Goal: Transaction & Acquisition: Purchase product/service

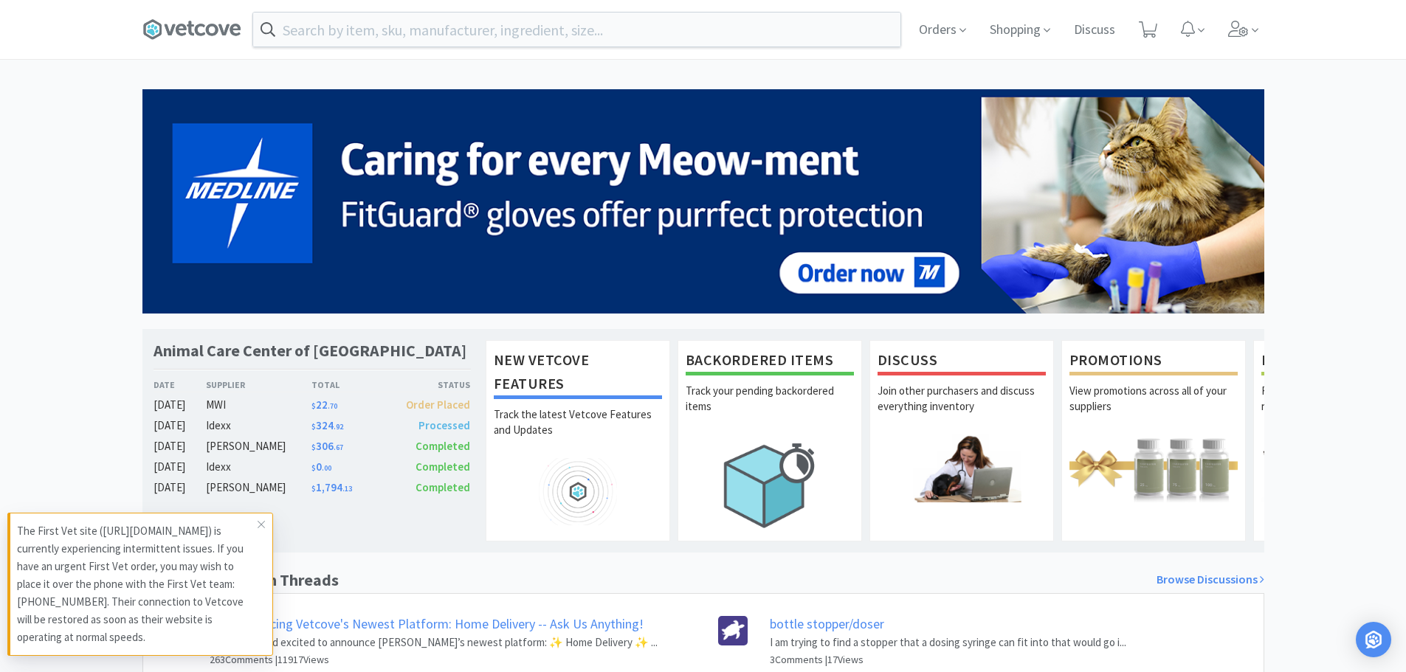
drag, startPoint x: 261, startPoint y: 505, endPoint x: 272, endPoint y: 495, distance: 14.6
click at [261, 519] on icon at bounding box center [261, 525] width 9 height 12
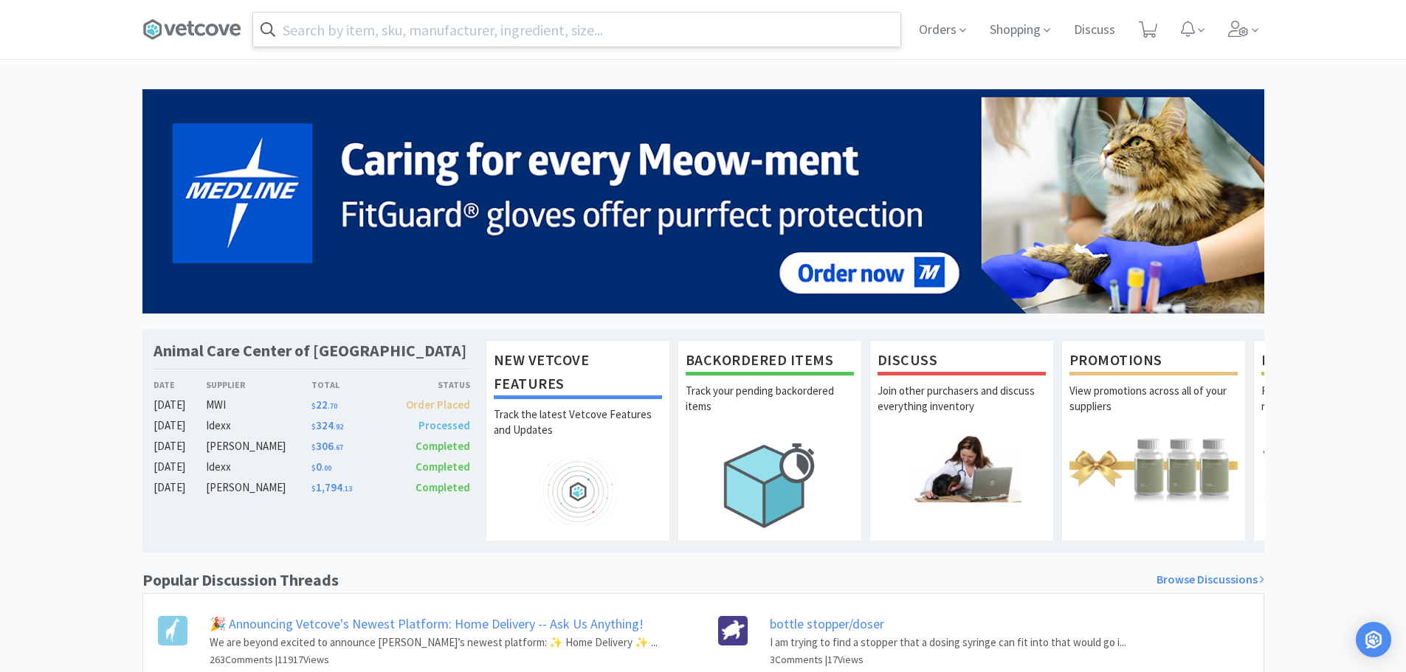
click at [410, 36] on input "text" at bounding box center [576, 30] width 647 height 34
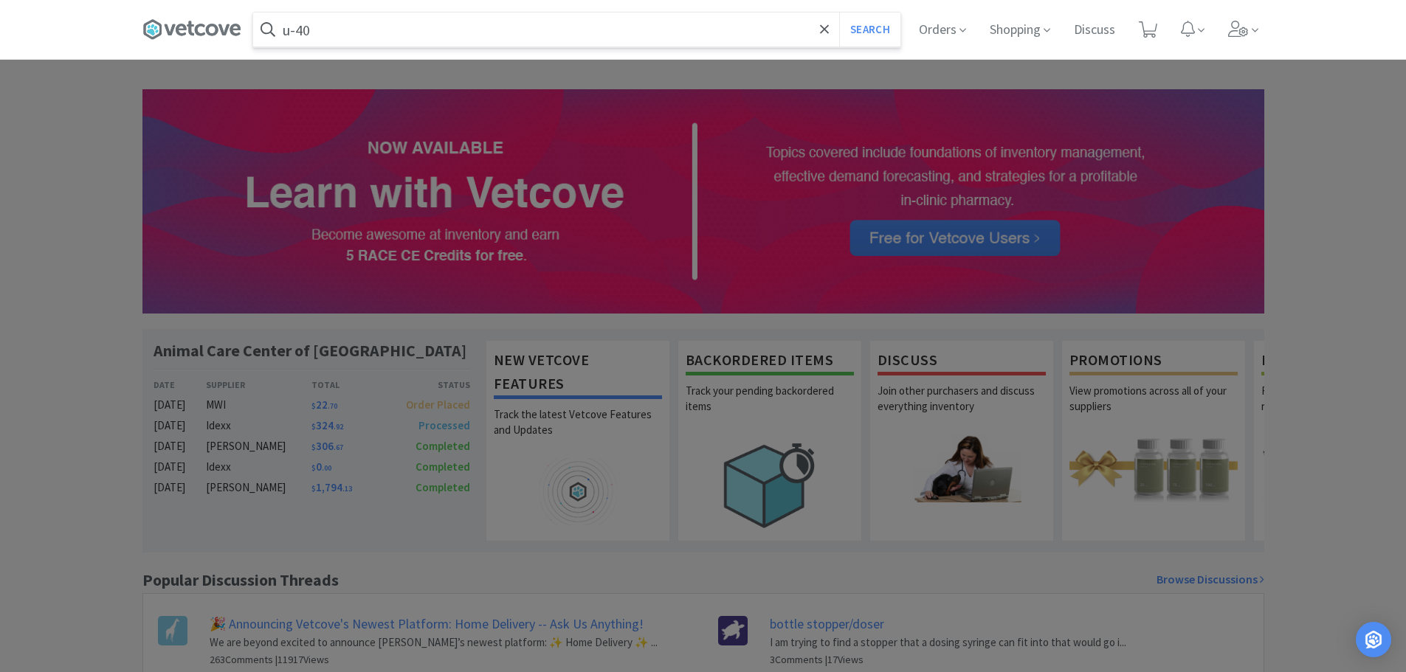
type input "u-40"
click at [839, 13] on button "Search" at bounding box center [869, 30] width 61 height 34
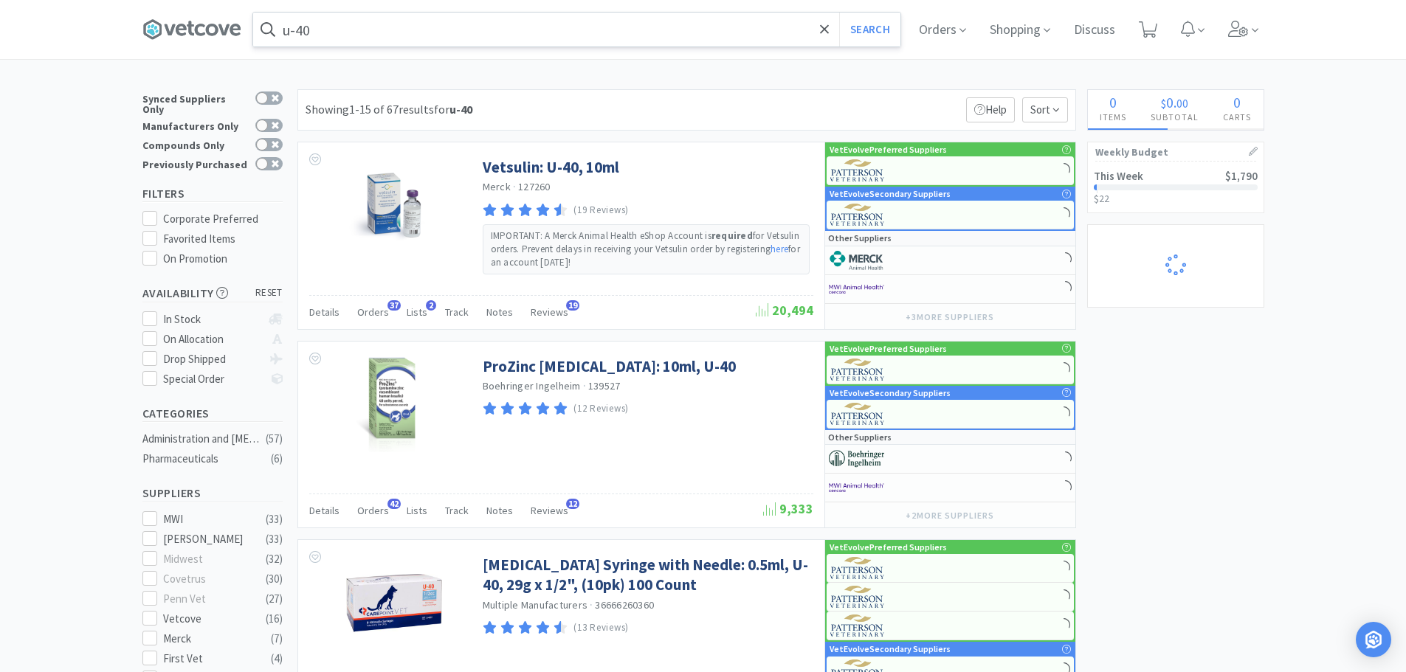
select select "4"
select select "1"
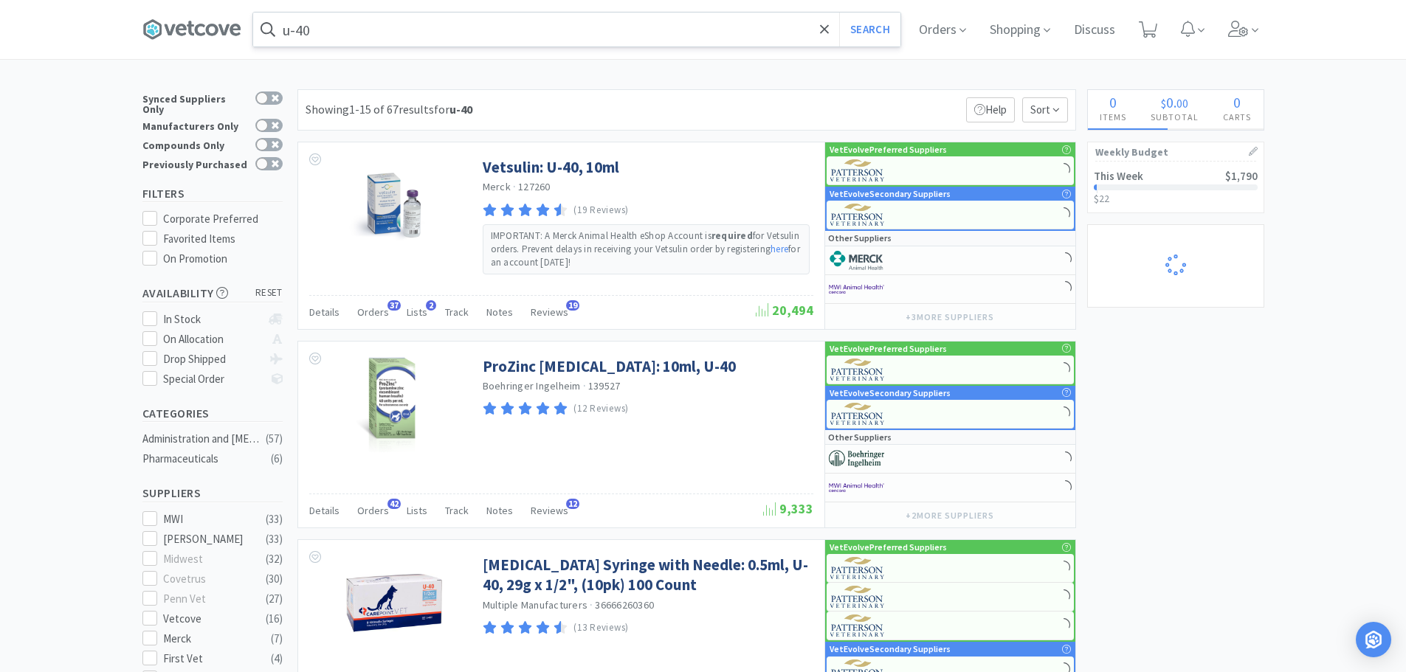
select select "2"
select select "1"
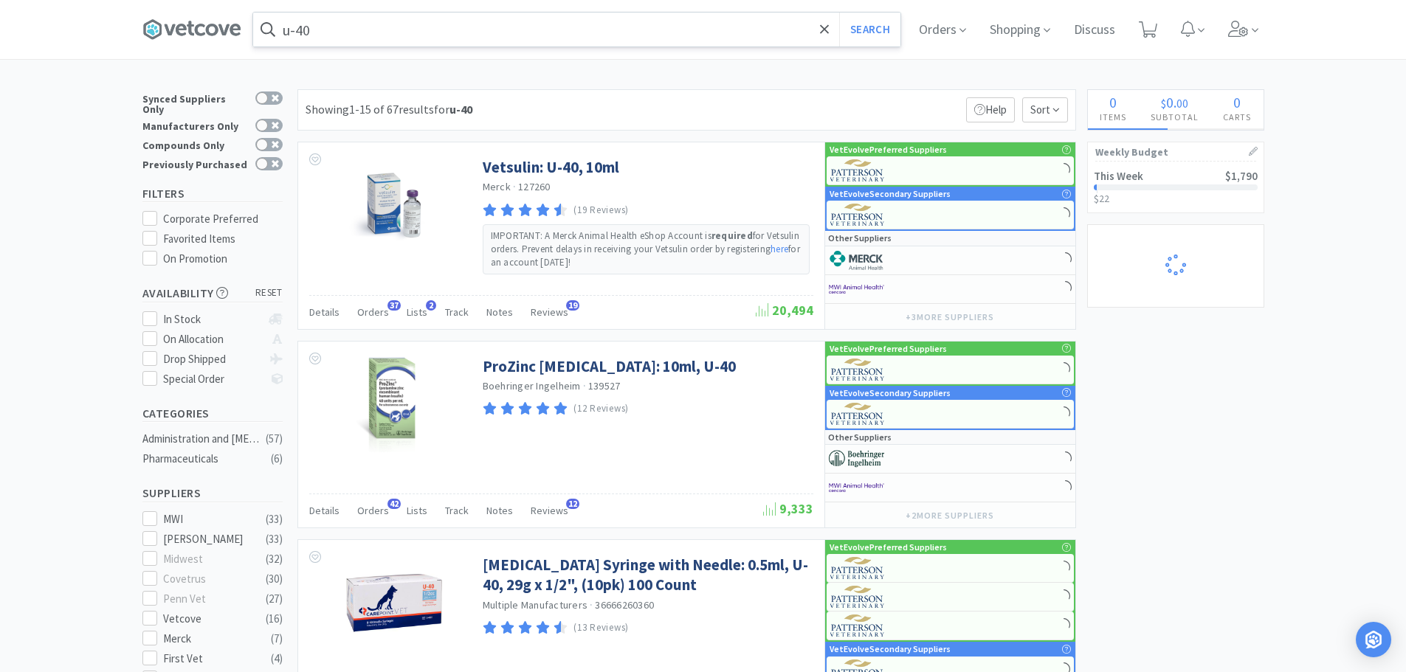
select select "1"
select select "5"
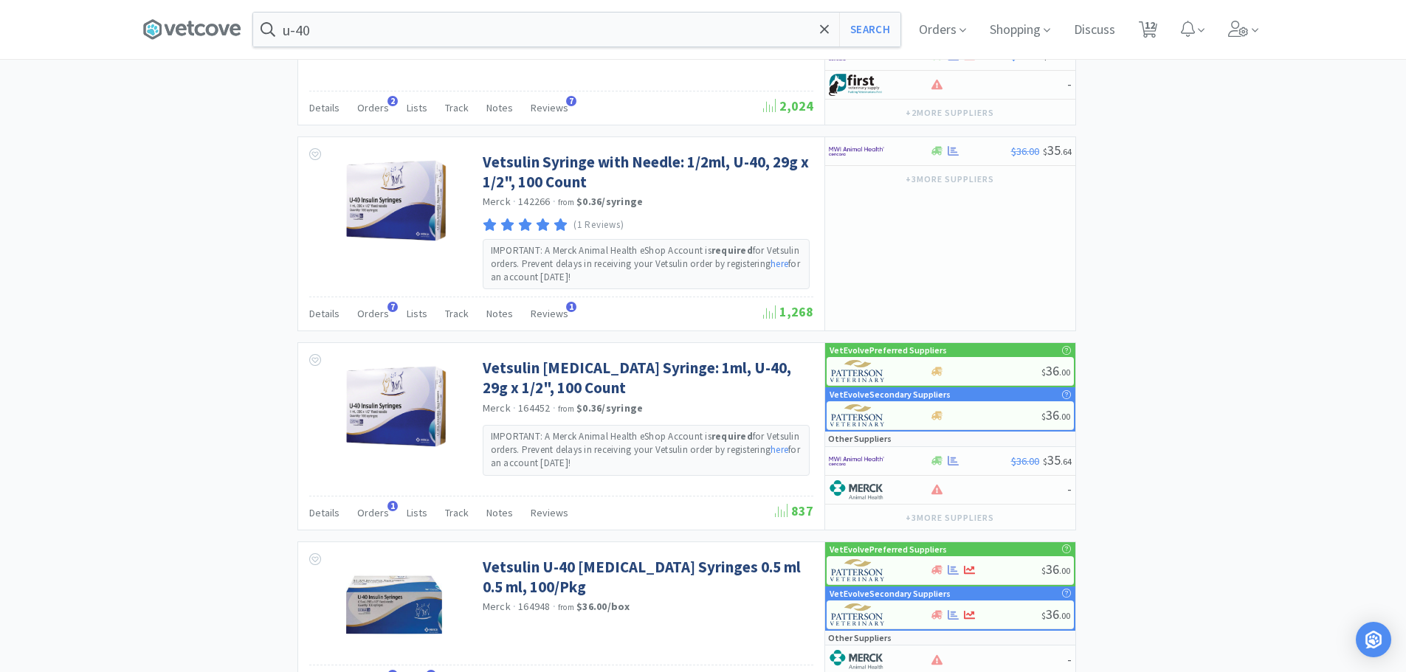
scroll to position [1320, 0]
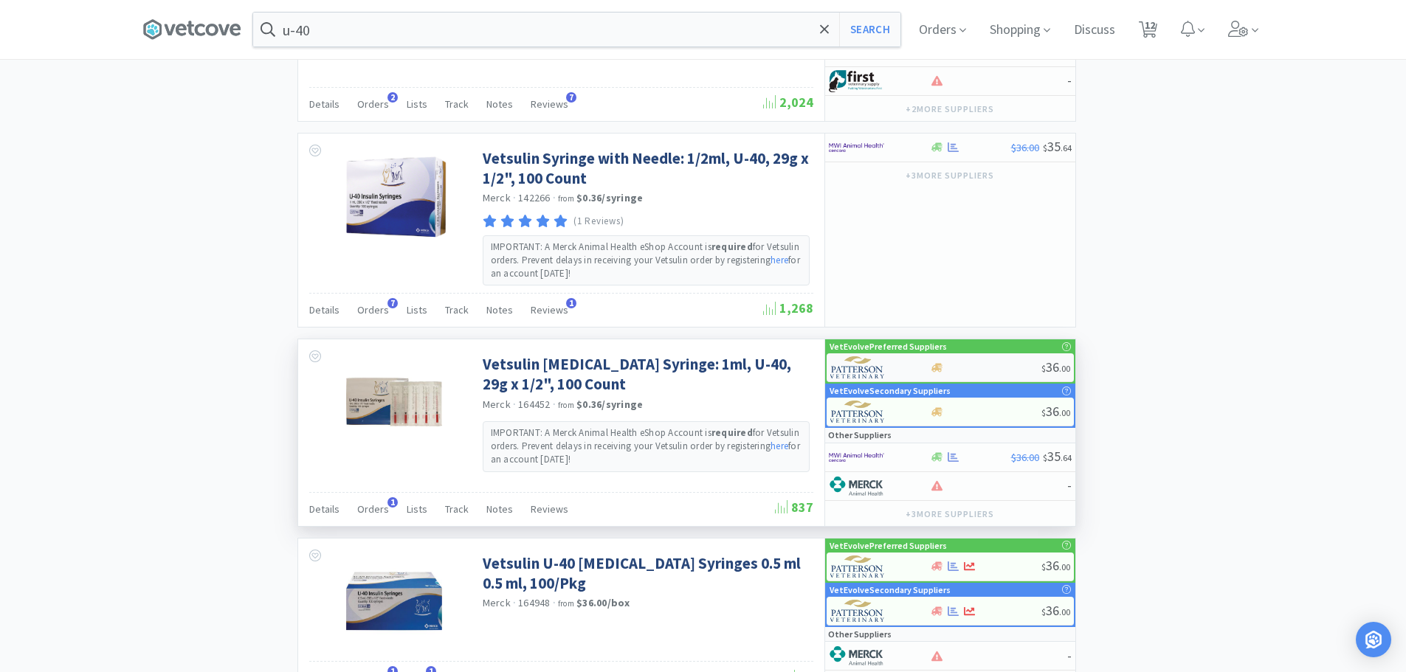
click at [967, 366] on div at bounding box center [985, 367] width 111 height 11
select select "1"
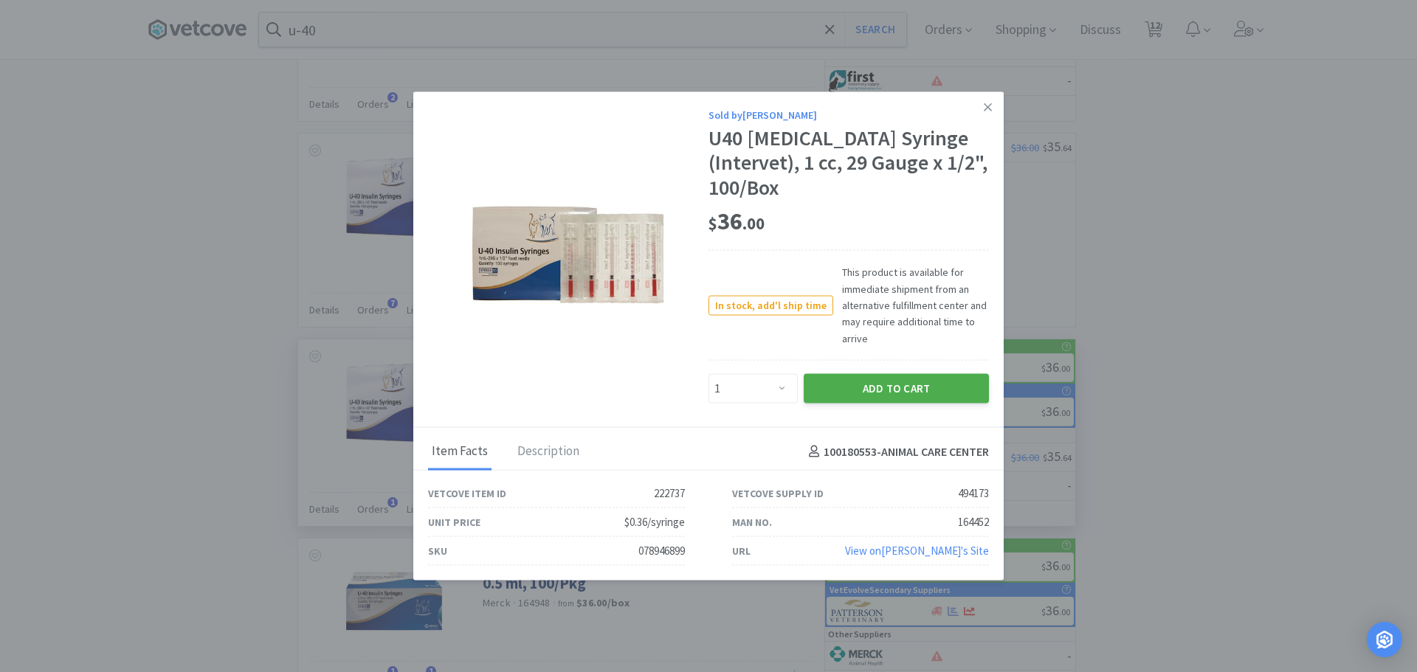
click at [845, 374] on button "Add to Cart" at bounding box center [896, 389] width 185 height 30
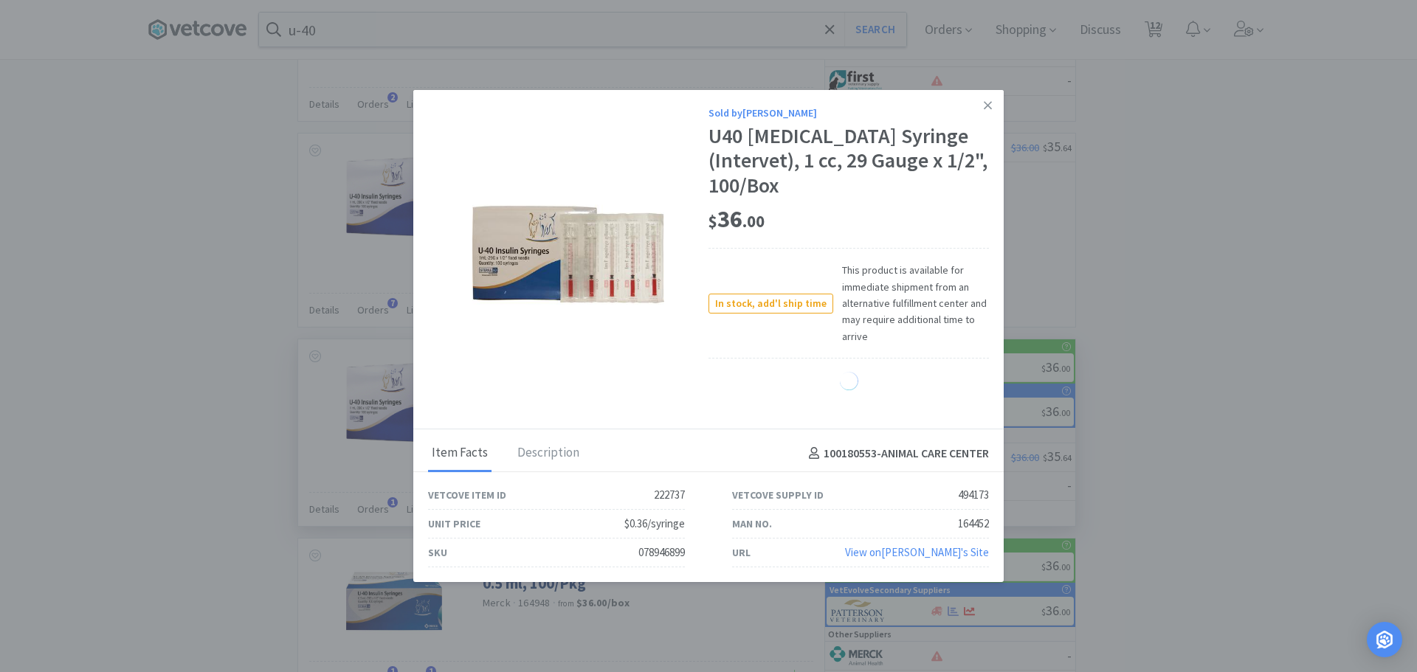
select select "1"
select select "5"
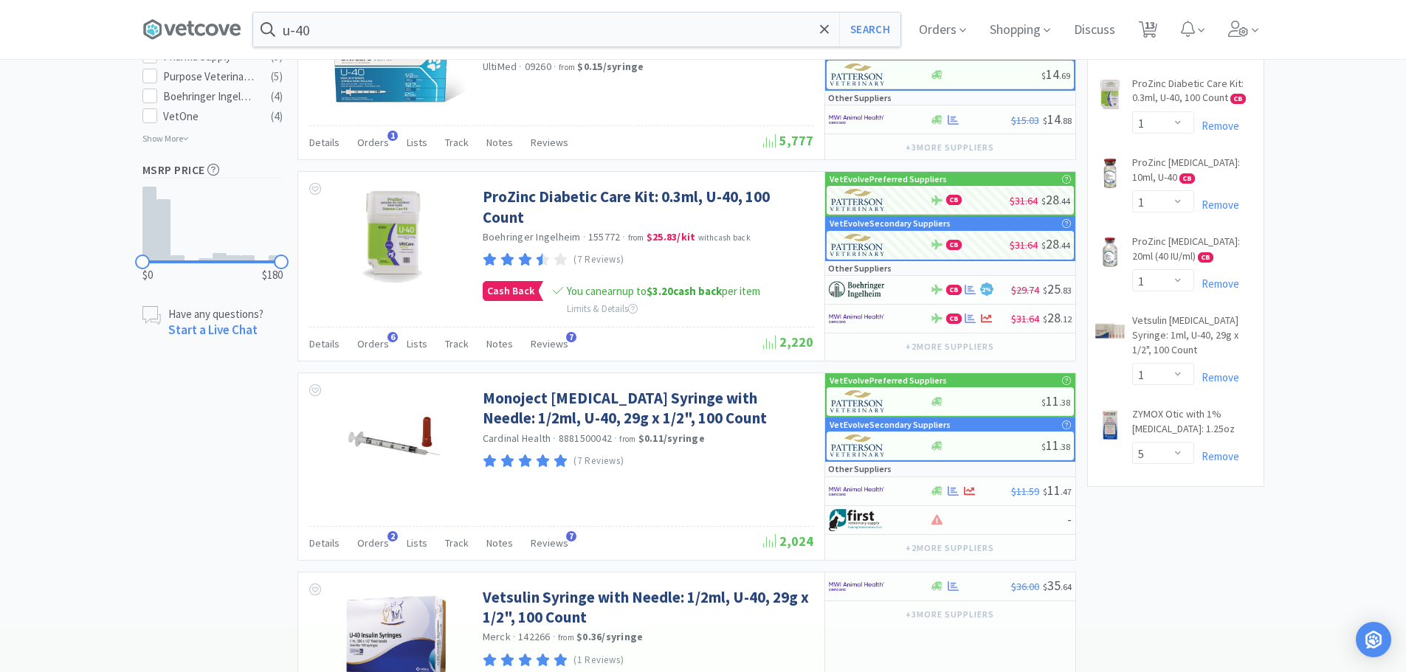
scroll to position [0, 0]
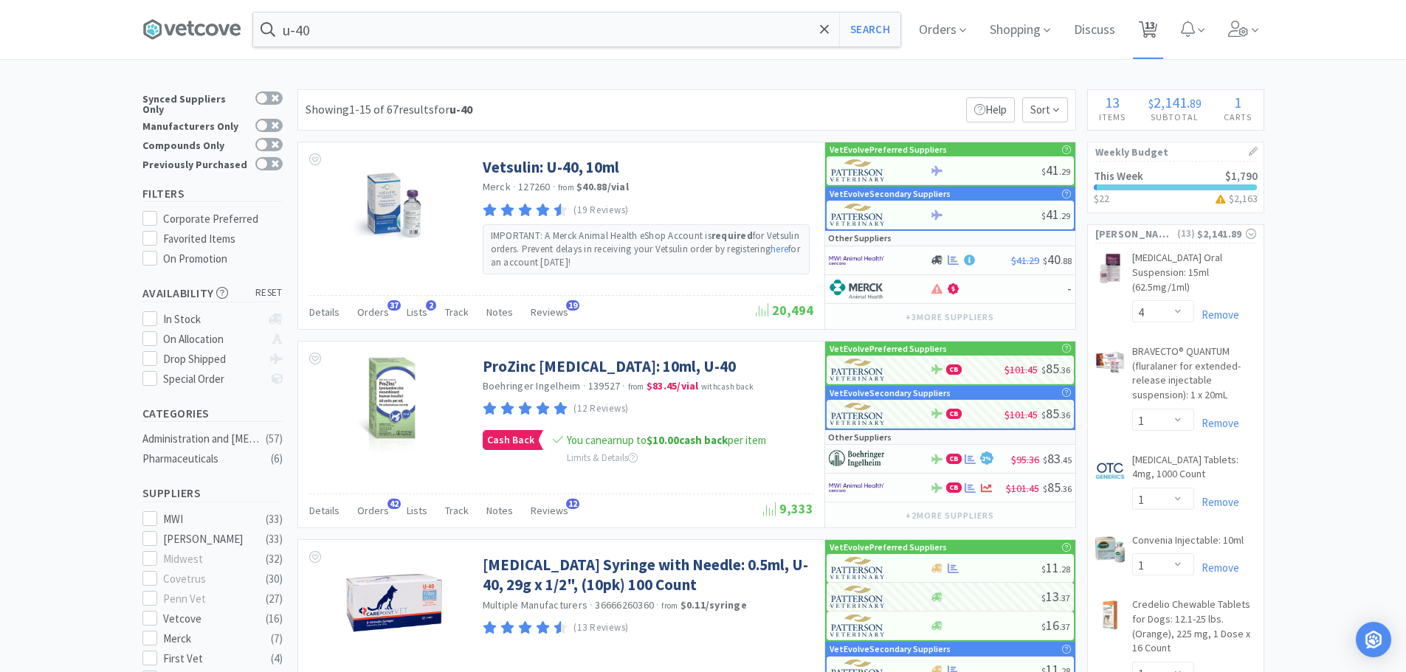
click at [1141, 18] on span "13" at bounding box center [1148, 29] width 30 height 59
select select "4"
select select "1"
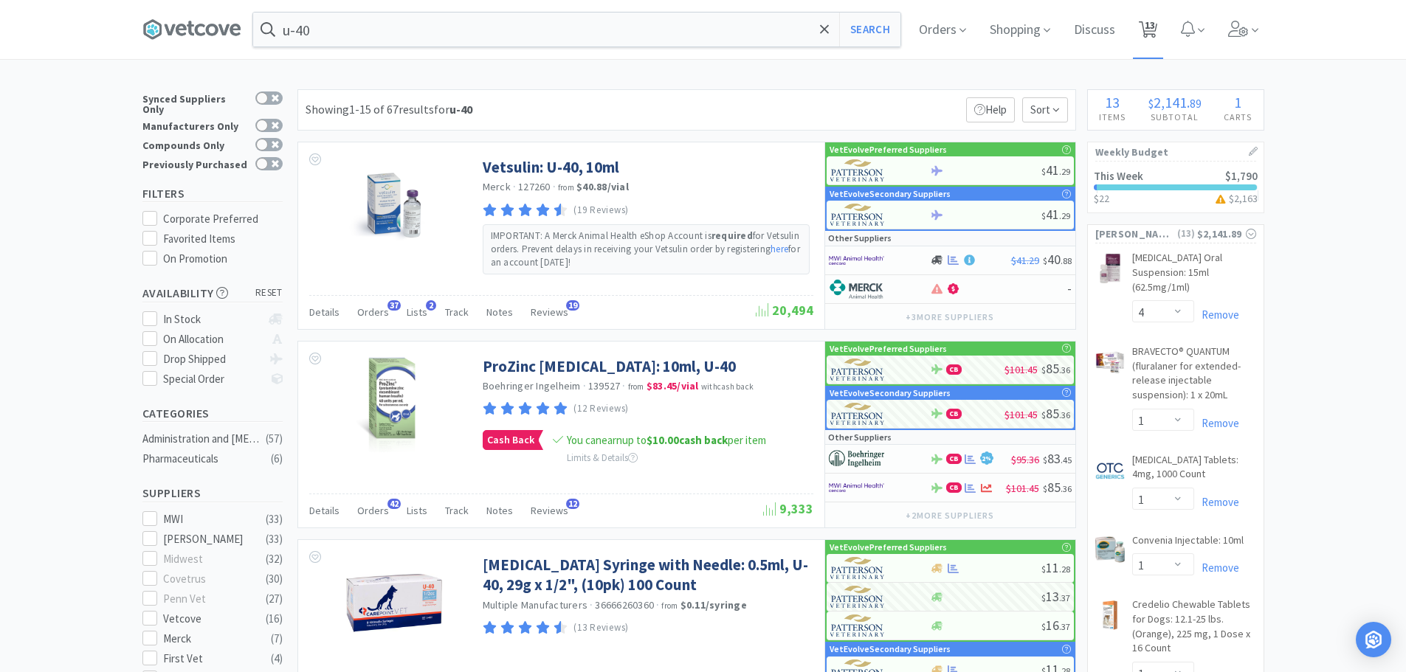
select select "1"
select select "2"
select select "1"
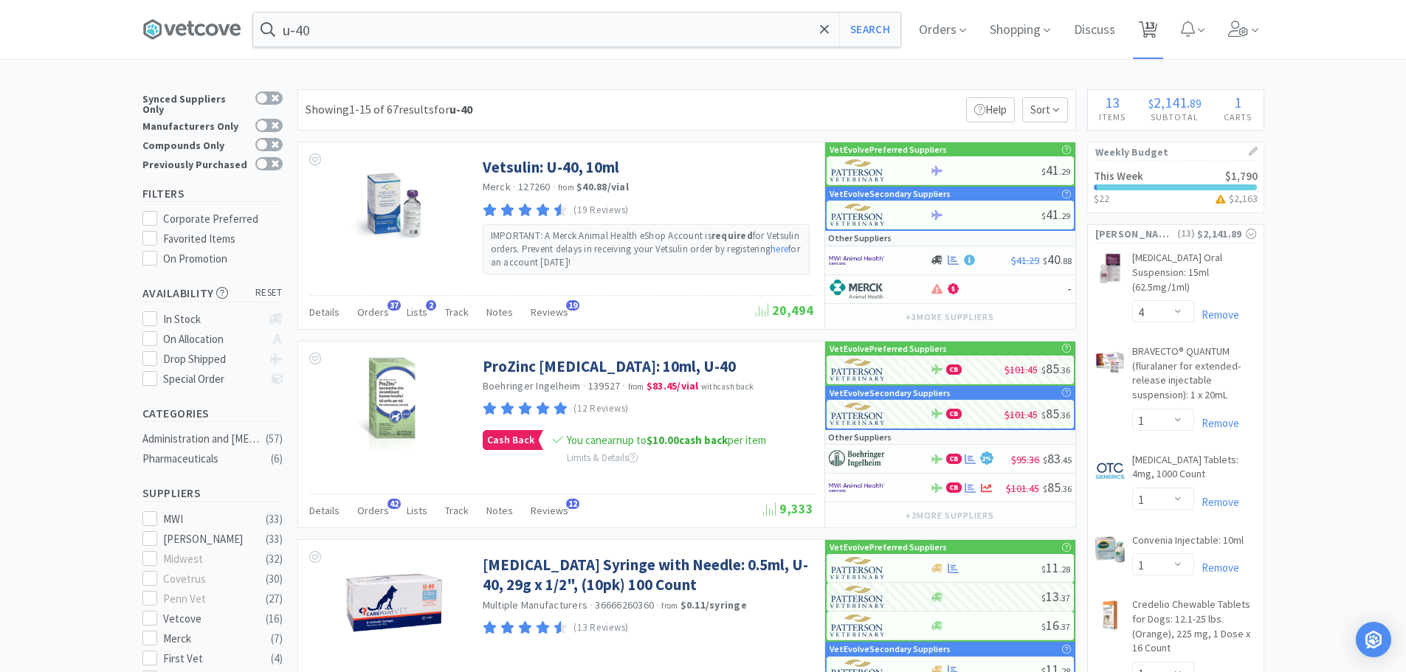
select select "1"
select select "5"
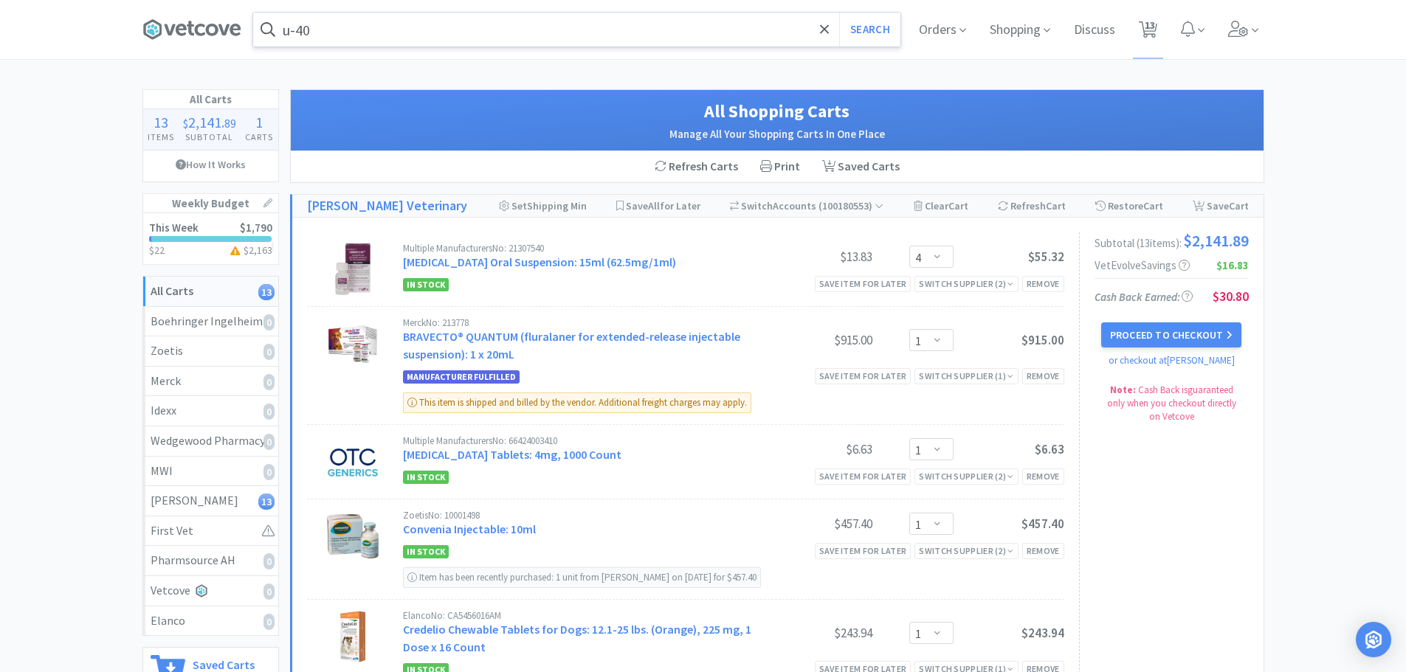
click at [416, 24] on input "u-40" at bounding box center [576, 30] width 647 height 34
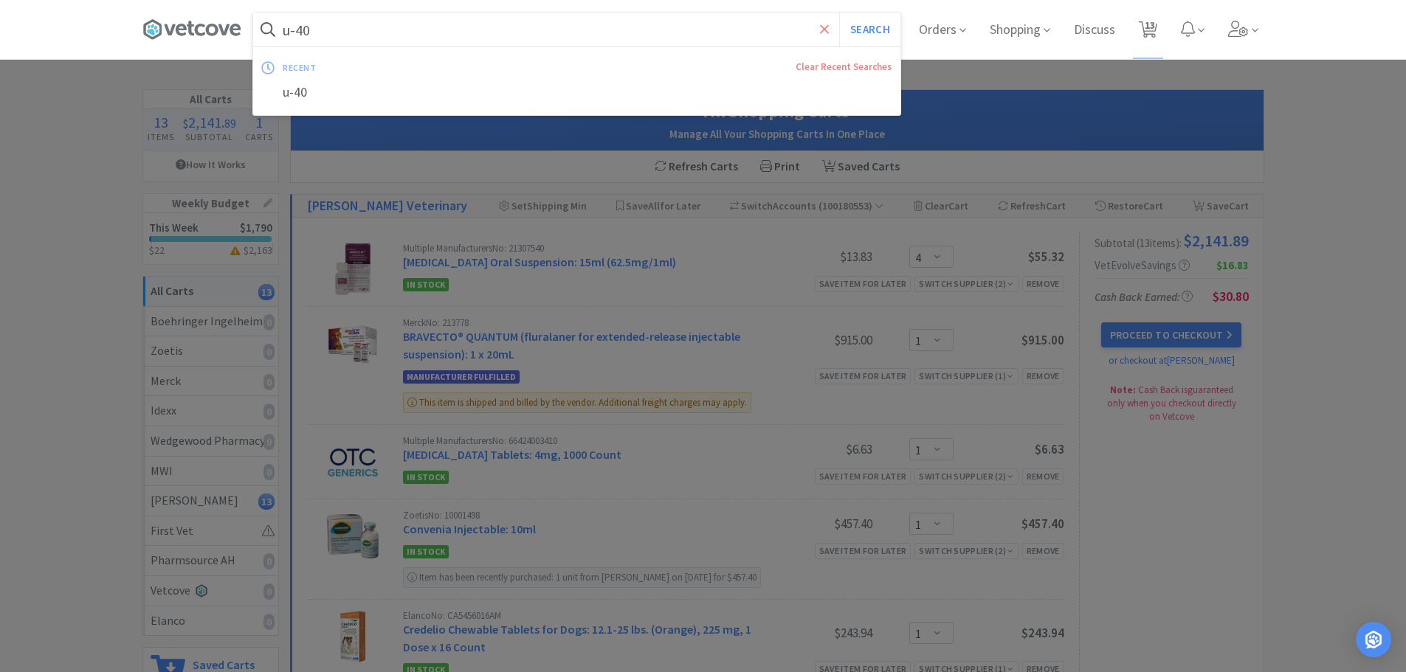
click at [827, 21] on span at bounding box center [824, 29] width 17 height 31
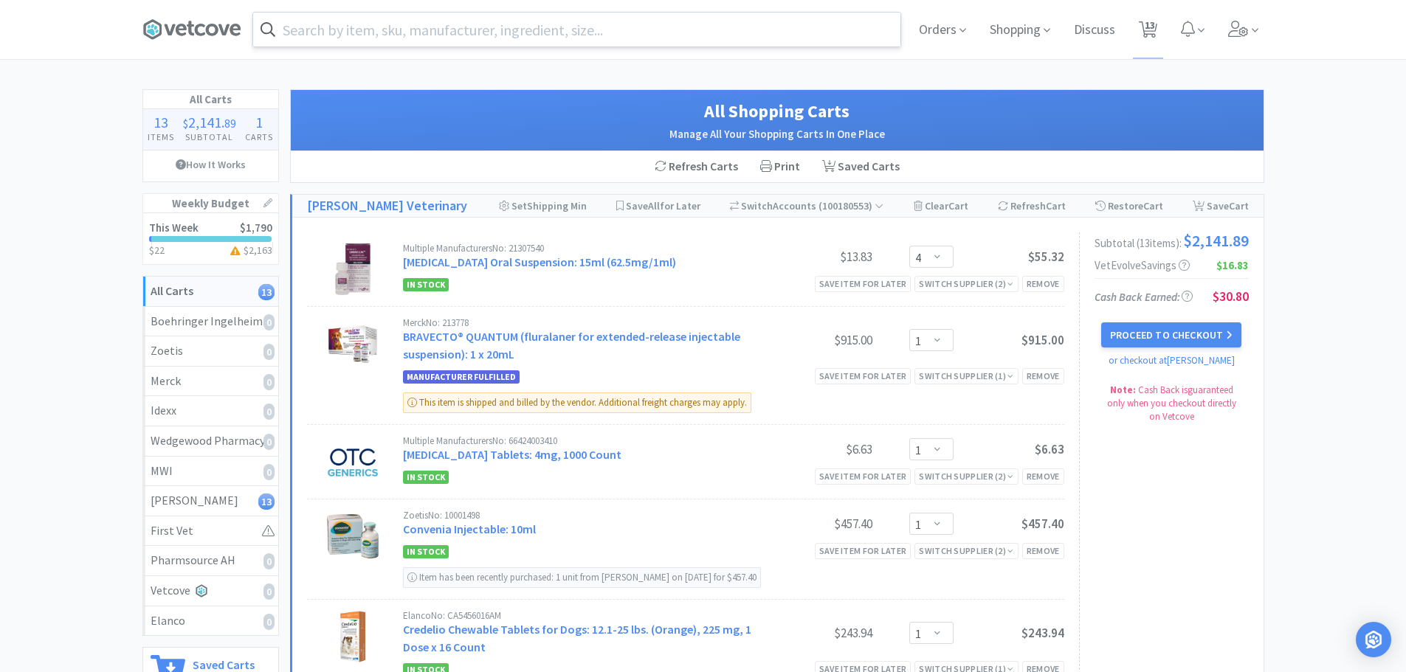
click at [63, 159] on div at bounding box center [703, 336] width 1406 height 672
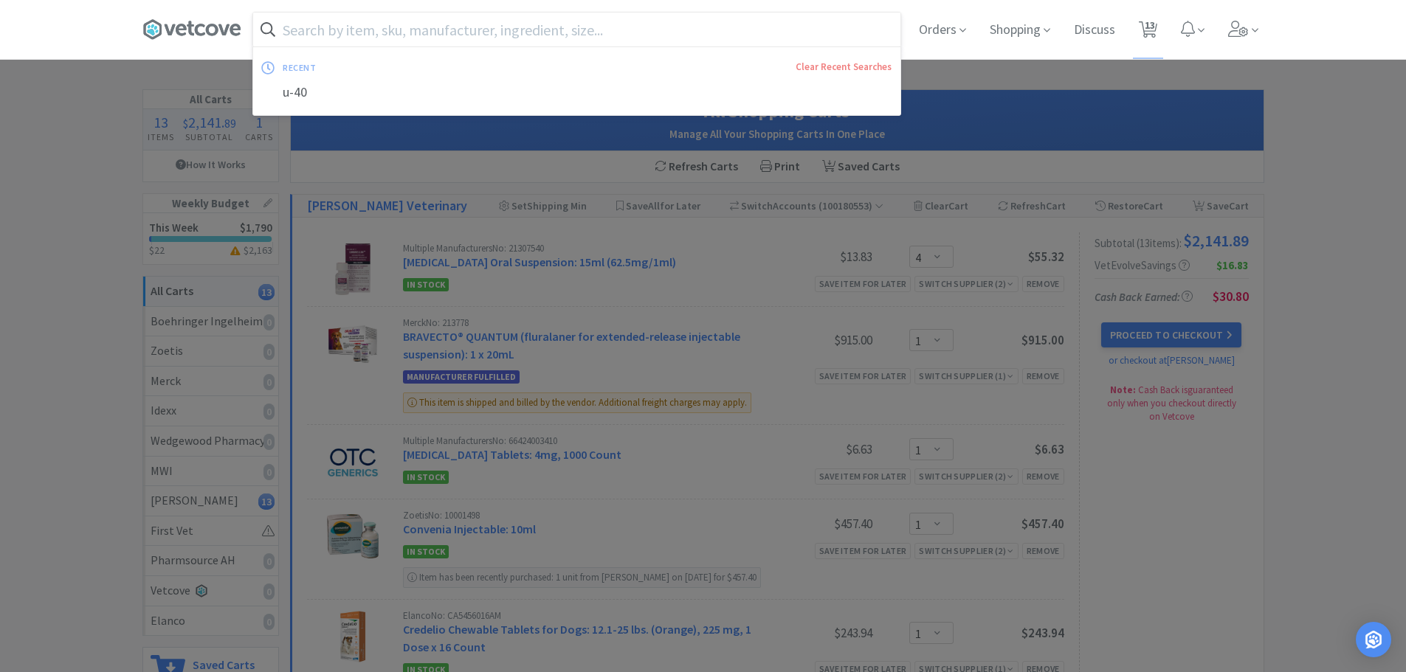
click at [342, 30] on input "text" at bounding box center [576, 30] width 647 height 34
click at [77, 184] on div at bounding box center [703, 336] width 1406 height 672
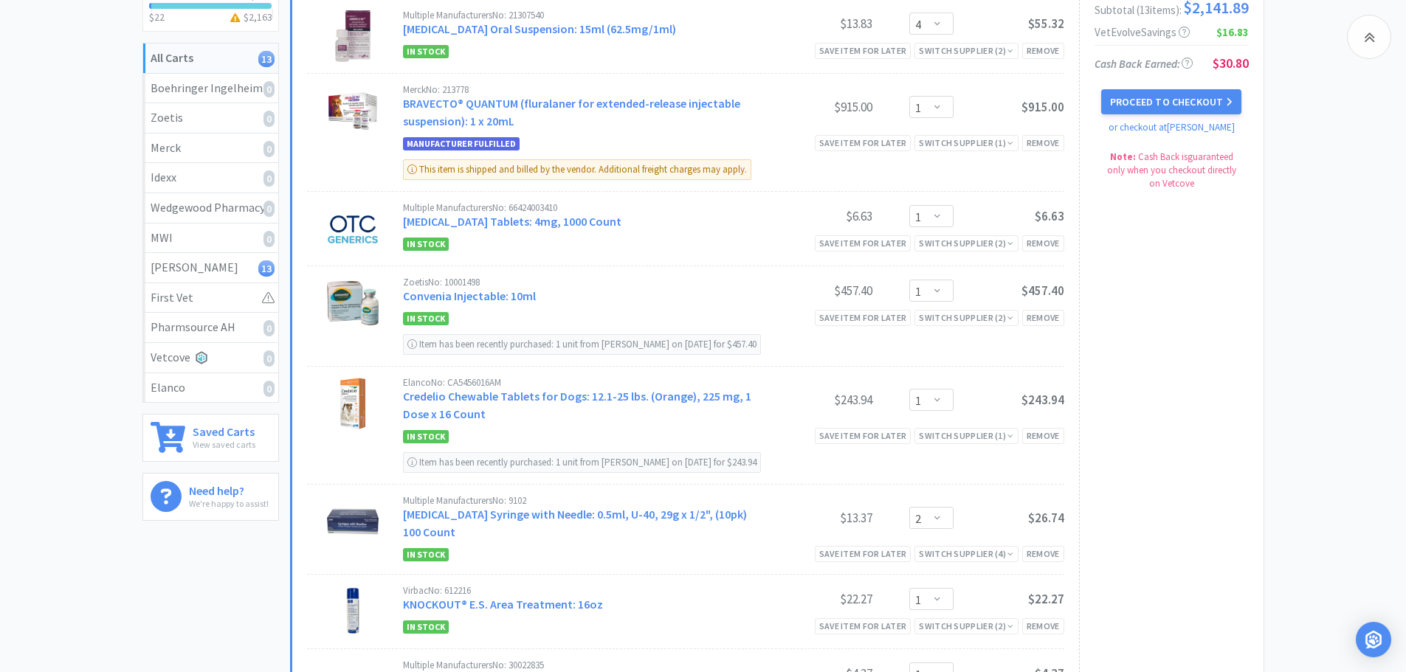
scroll to position [295, 0]
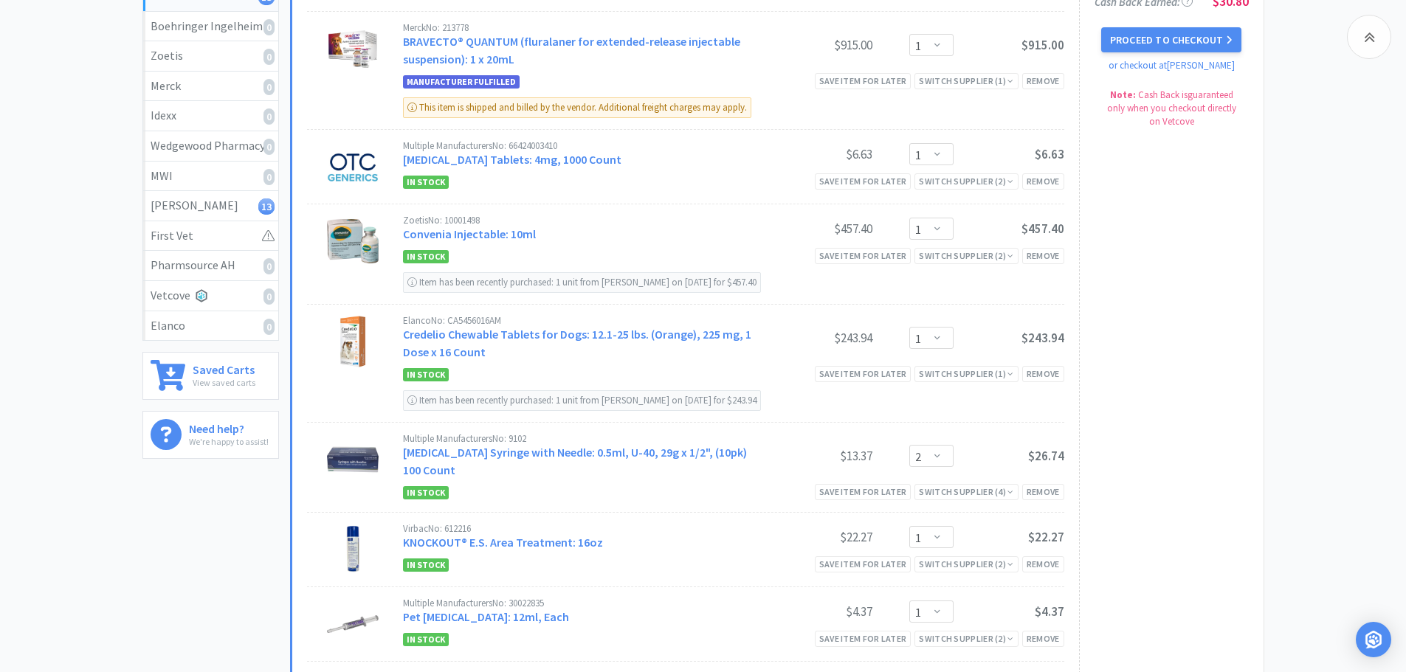
click at [151, 560] on div "All Carts 13 Items $ 2,141 . 89 Subtotal 1 Carts How It Works Weekly Budget Thi…" at bounding box center [216, 564] width 148 height 1541
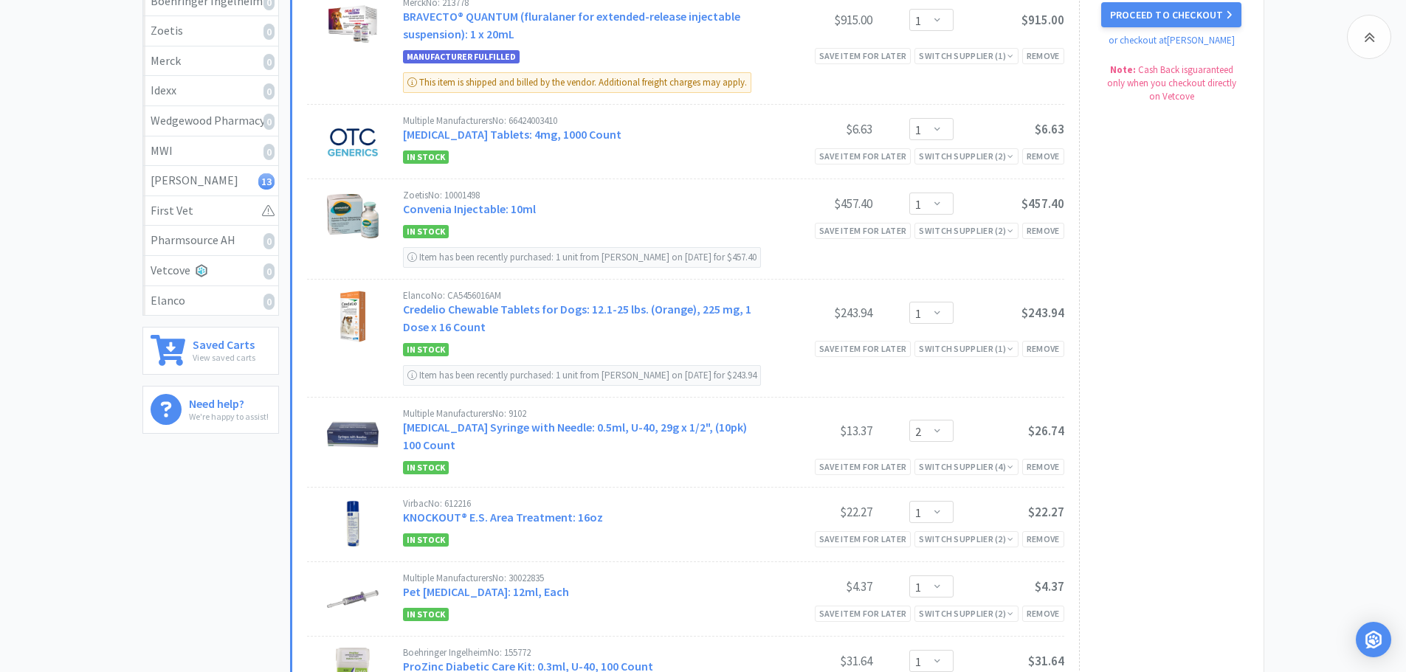
scroll to position [443, 0]
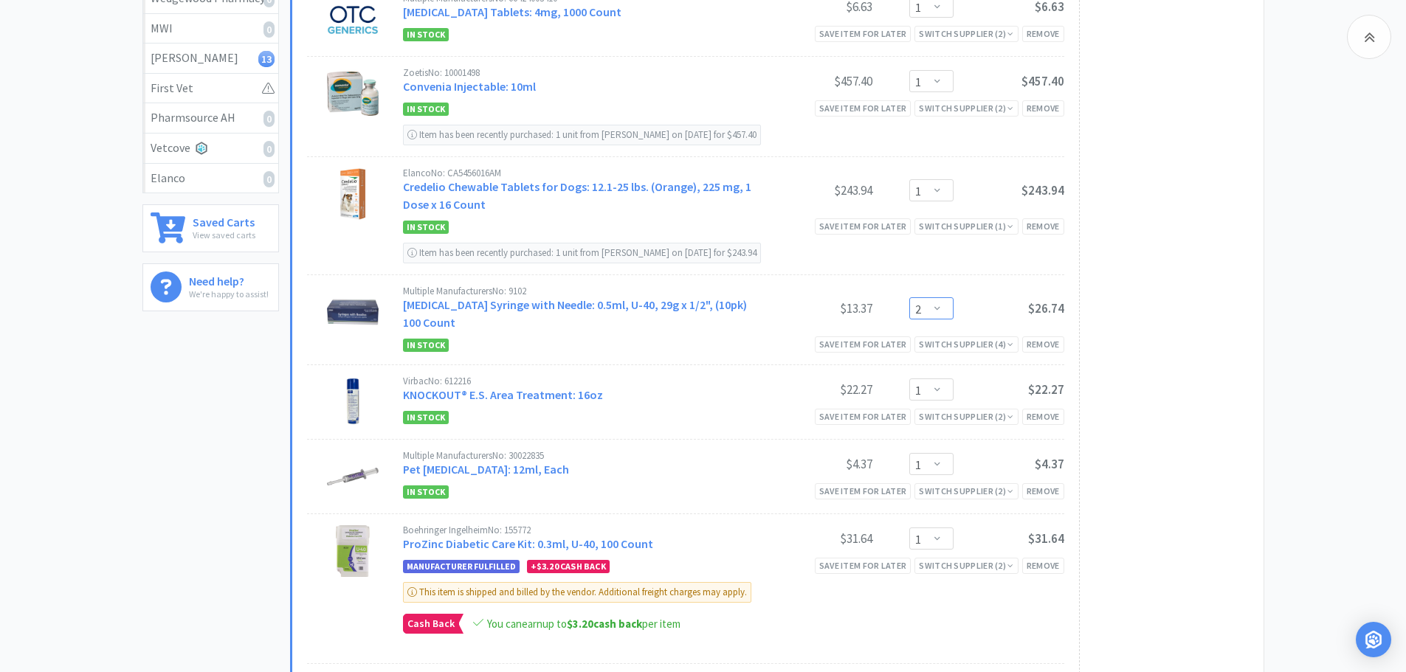
click at [942, 318] on select "Enter Quantity 1 2 3 4 5 6 7 8 9 10 11 12 13 14 15 16 17 18 19 20 Enter Quantity" at bounding box center [931, 308] width 44 height 22
click at [909, 304] on select "Enter Quantity 1 2 3 4 5 6 7 8 9 10 11 12 13 14 15 16 17 18 19 20 Enter Quantity" at bounding box center [931, 308] width 44 height 22
select select "1"
click at [1274, 369] on div "All Carts 13 Items $ 2,130 . 58 Subtotal 1 Carts How It Works Weekly Budget Thi…" at bounding box center [703, 417] width 1406 height 1541
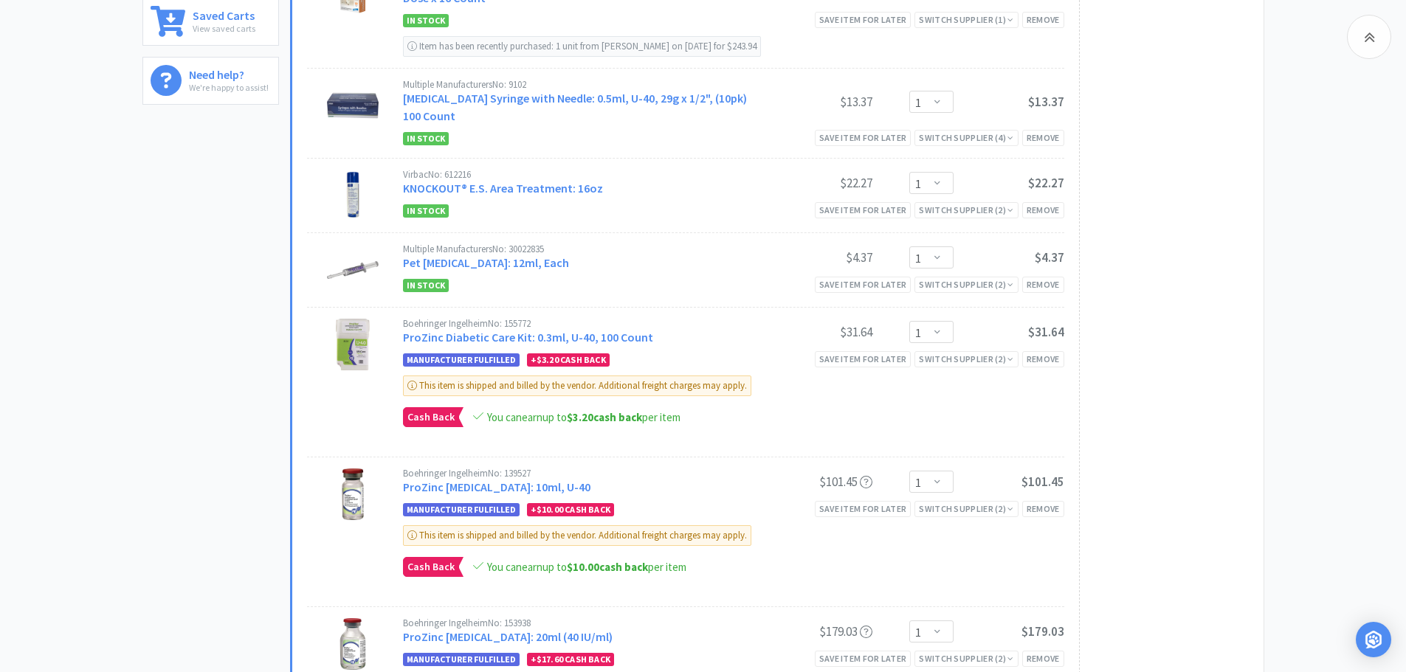
scroll to position [766, 0]
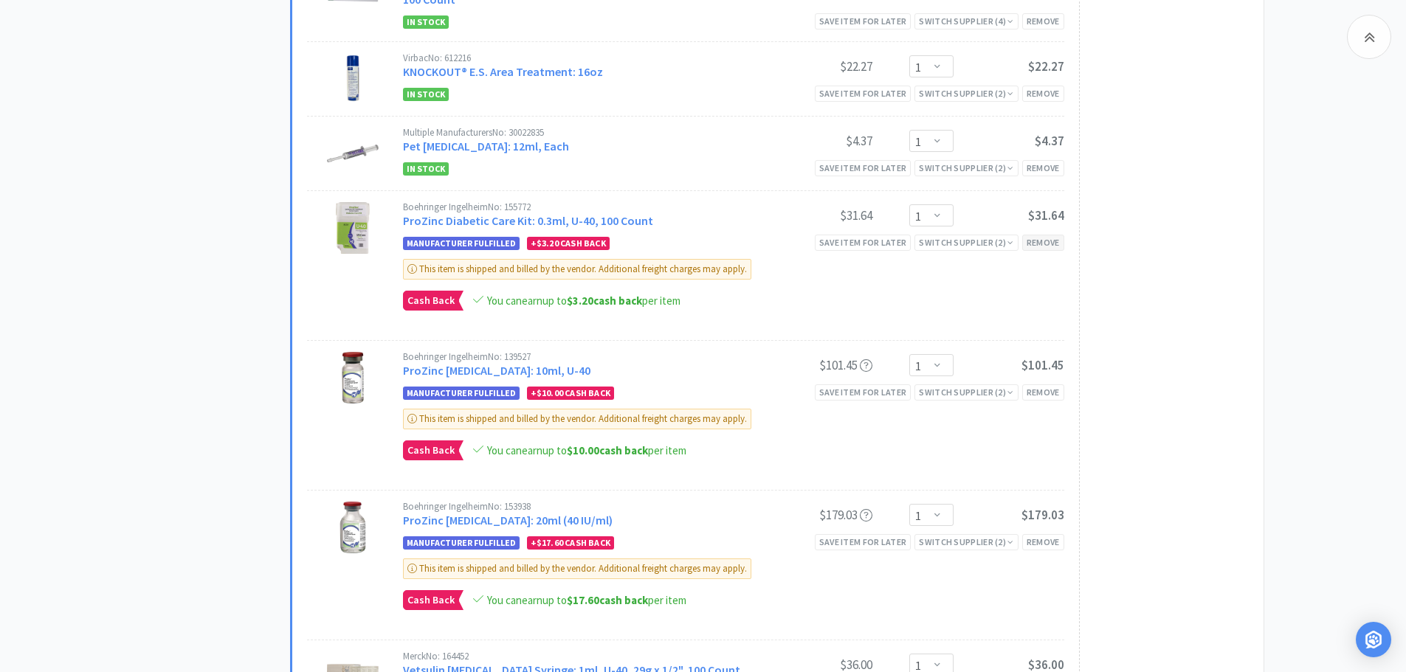
click at [1039, 244] on div "Remove" at bounding box center [1043, 242] width 42 height 15
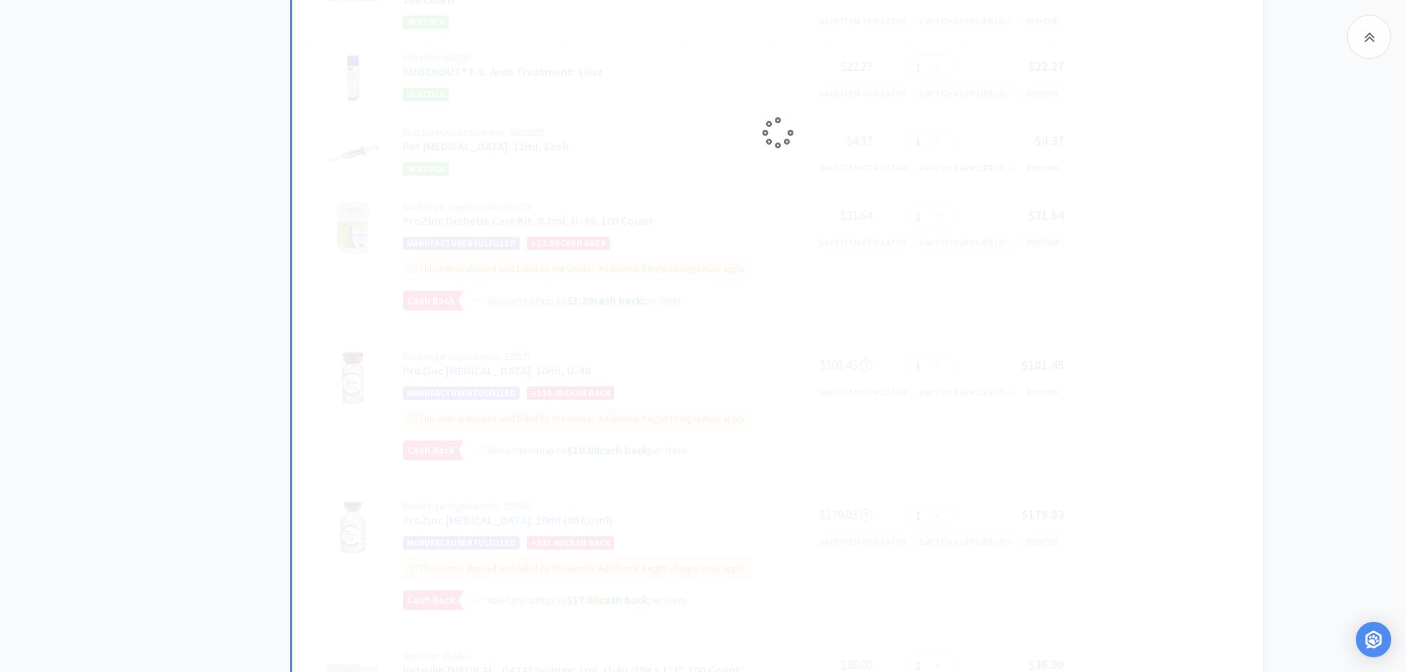
select select "5"
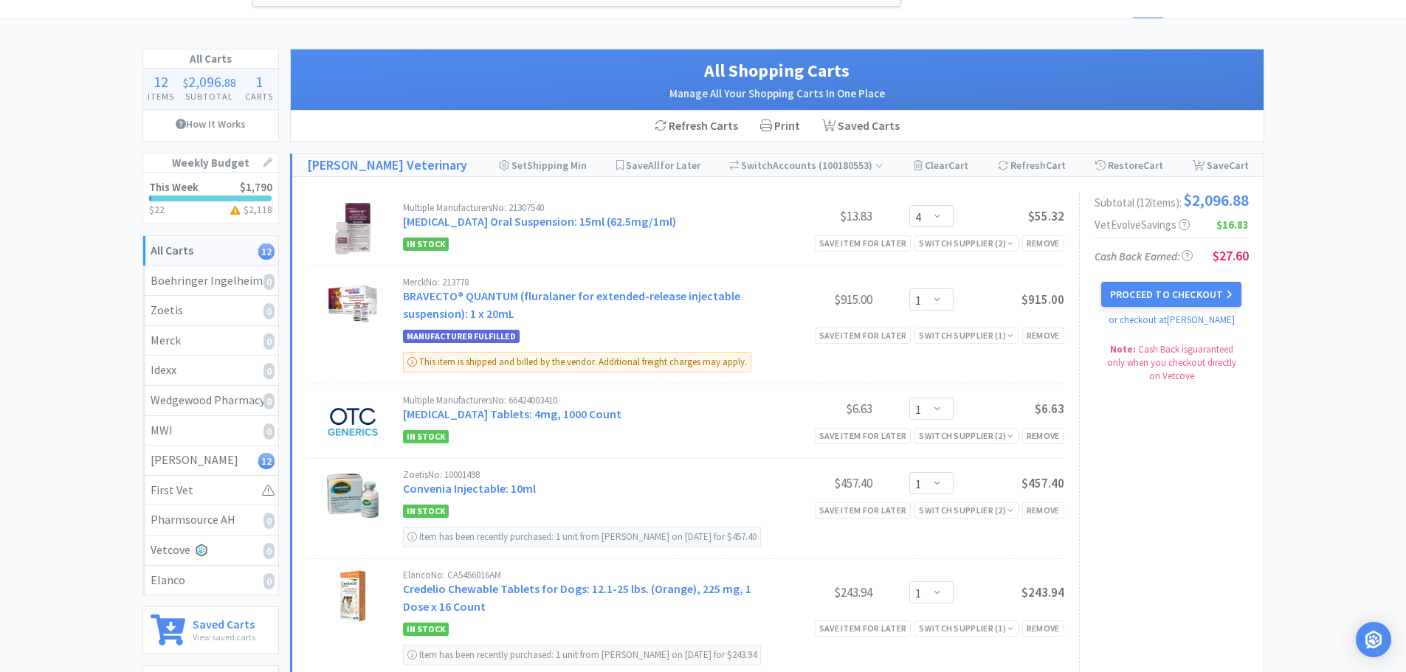
scroll to position [0, 0]
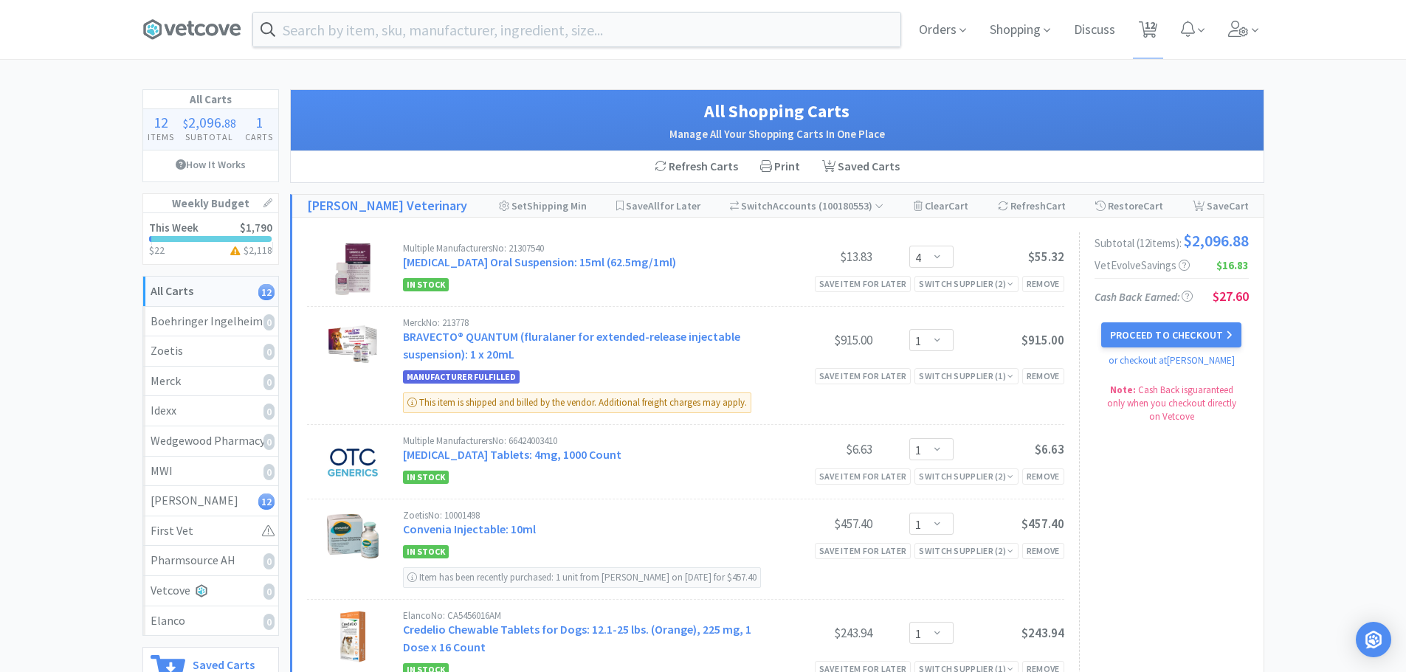
click at [199, 24] on icon at bounding box center [200, 30] width 10 height 12
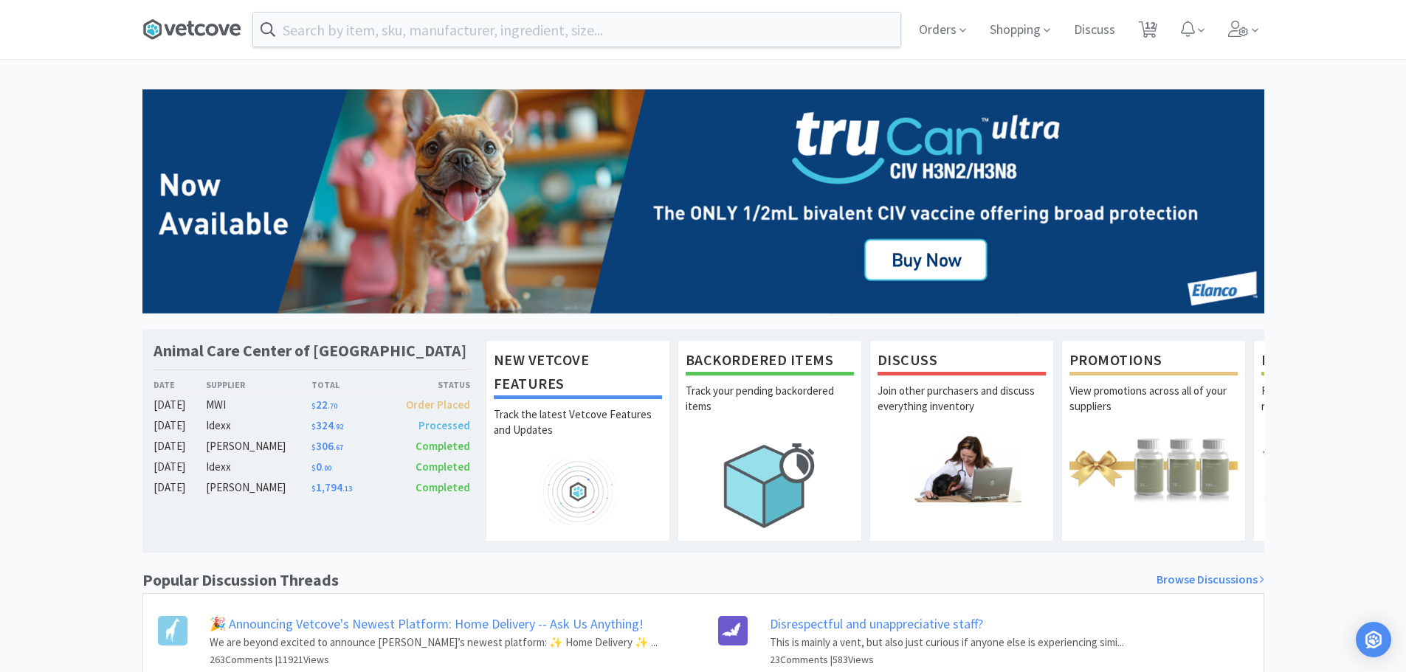
click at [182, 30] on icon at bounding box center [181, 30] width 11 height 12
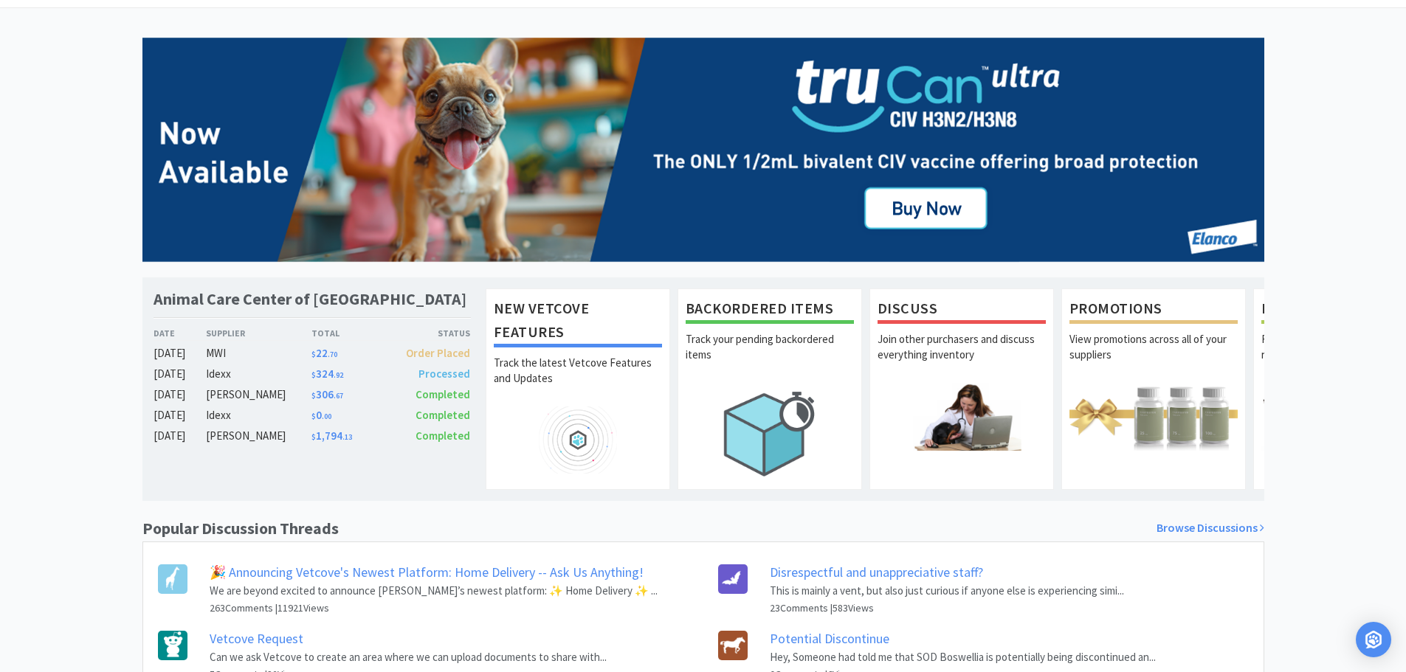
scroll to position [148, 0]
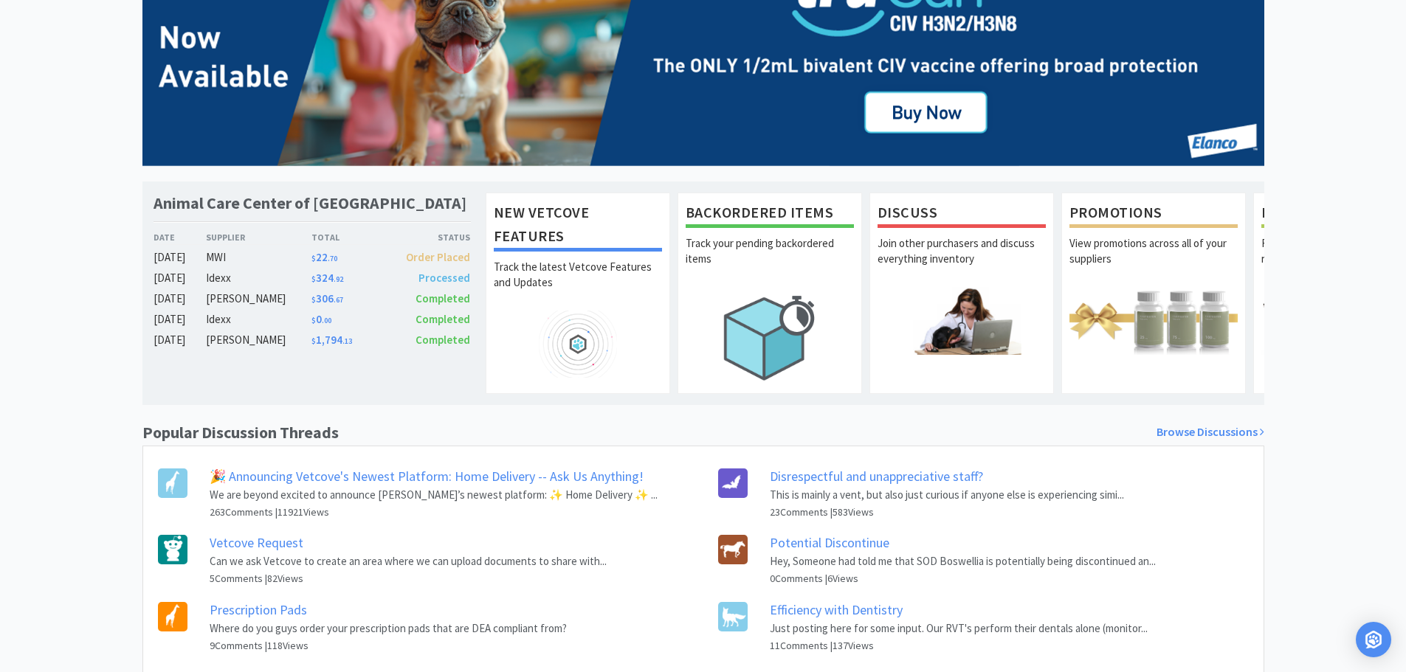
click at [936, 485] on link "Disrespectful and unappreciative staff?" at bounding box center [876, 476] width 213 height 17
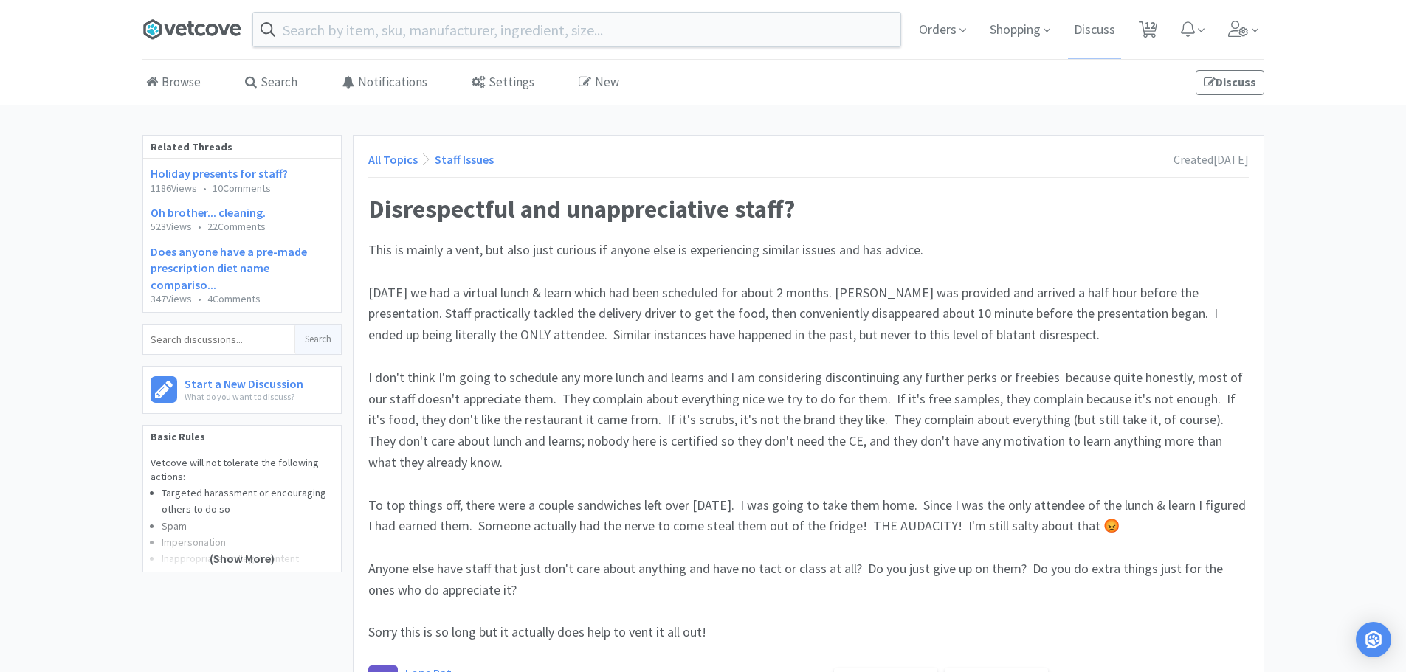
click at [199, 22] on icon at bounding box center [191, 29] width 99 height 22
